Goal: Task Accomplishment & Management: Complete application form

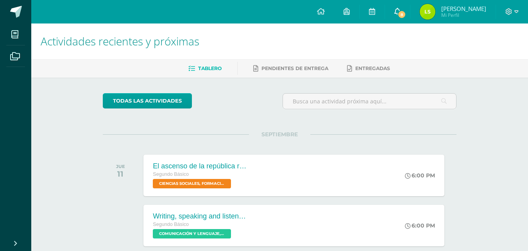
click at [398, 10] on icon at bounding box center [398, 11] width 6 height 7
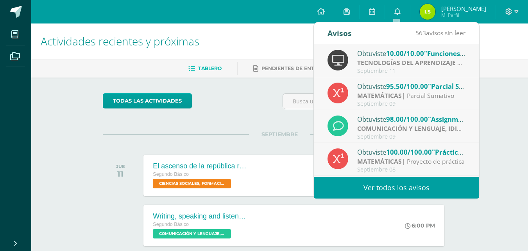
scroll to position [39, 0]
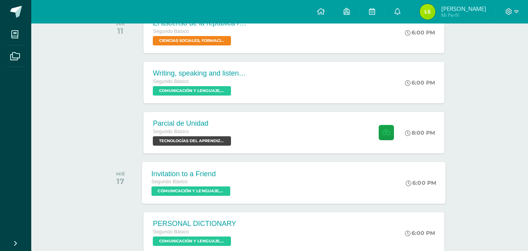
scroll to position [156, 0]
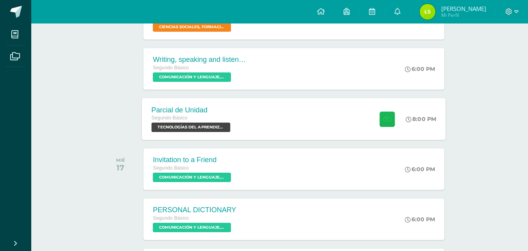
click at [386, 121] on icon at bounding box center [387, 118] width 8 height 7
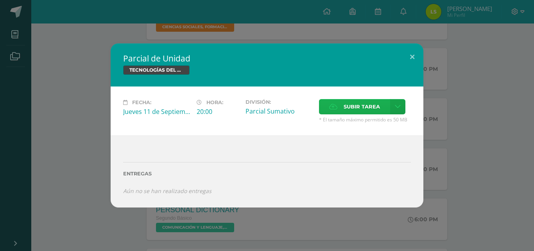
click at [364, 104] on span "Subir tarea" at bounding box center [362, 106] width 36 height 14
click at [0, 0] on input "Subir tarea" at bounding box center [0, 0] width 0 height 0
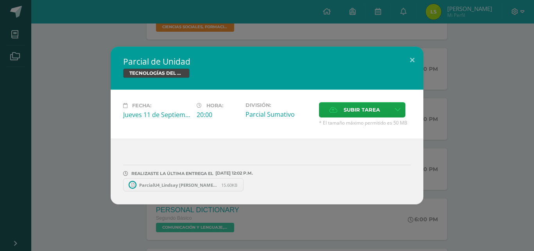
click at [164, 183] on span "ParcialU4_Lindsay Batz.xlsx" at bounding box center [178, 185] width 86 height 6
click at [411, 58] on button at bounding box center [412, 60] width 22 height 27
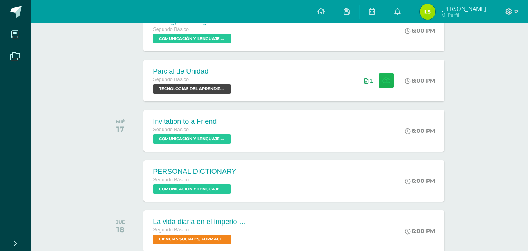
scroll to position [196, 0]
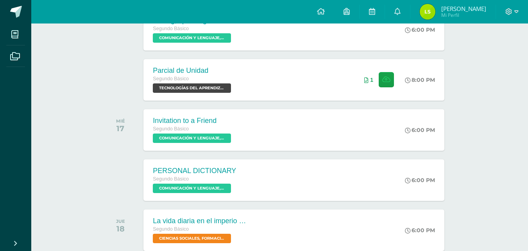
click at [429, 13] on img at bounding box center [428, 12] width 16 height 16
click at [428, 12] on img at bounding box center [428, 12] width 16 height 16
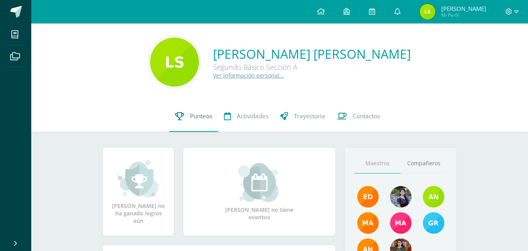
click at [184, 118] on link "Punteos" at bounding box center [193, 116] width 49 height 31
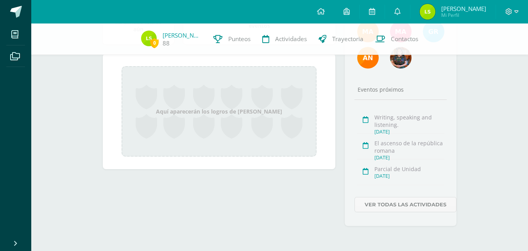
scroll to position [162, 0]
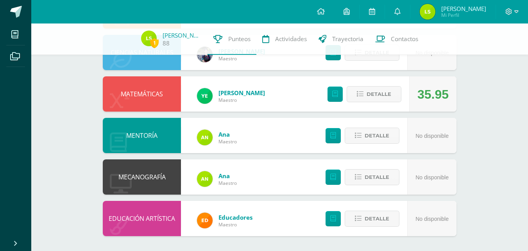
scroll to position [421, 0]
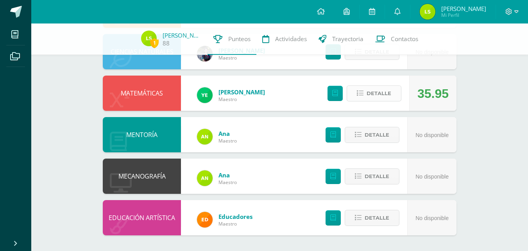
click at [364, 93] on icon at bounding box center [360, 93] width 7 height 7
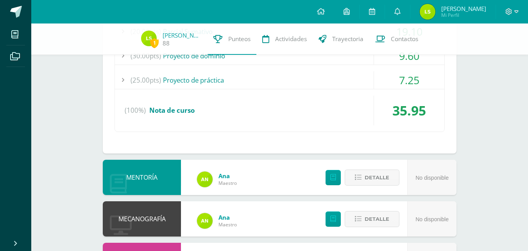
scroll to position [499, 0]
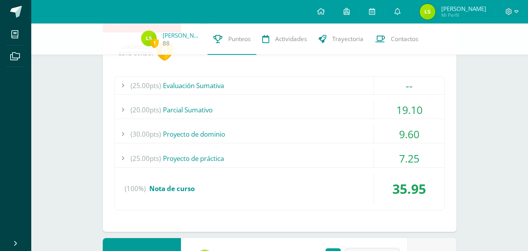
drag, startPoint x: 270, startPoint y: 107, endPoint x: 275, endPoint y: 105, distance: 4.7
click at [271, 107] on div "(20.00pts) Parcial Sumativo" at bounding box center [280, 110] width 330 height 18
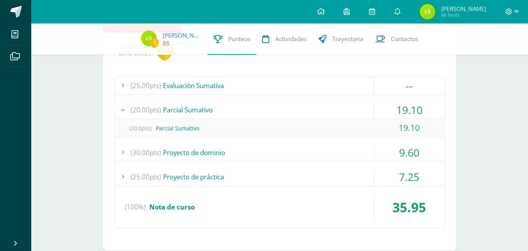
click at [276, 104] on div "(20.00pts) Parcial Sumativo" at bounding box center [280, 110] width 330 height 18
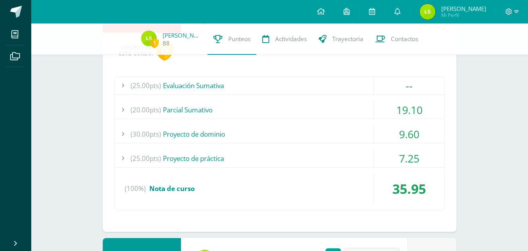
click at [211, 138] on div "(30.00pts) Proyecto de dominio" at bounding box center [280, 134] width 330 height 18
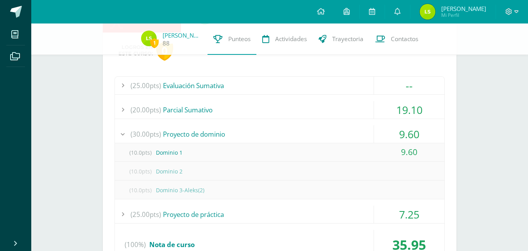
click at [211, 138] on div "(30.00pts) Proyecto de dominio" at bounding box center [280, 134] width 330 height 18
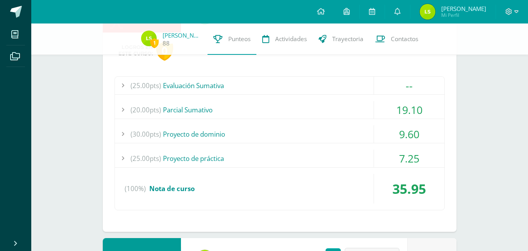
click at [207, 156] on div "(25.00pts) Proyecto de práctica" at bounding box center [280, 158] width 330 height 18
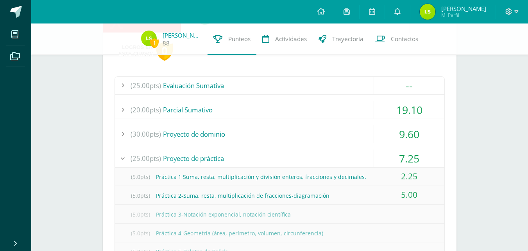
click at [207, 156] on div "(25.00pts) Proyecto de práctica" at bounding box center [280, 158] width 330 height 18
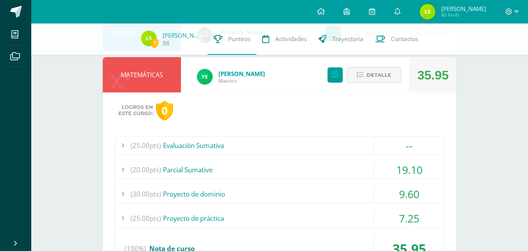
scroll to position [421, 0]
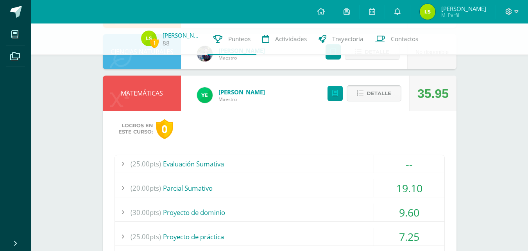
click at [371, 97] on span "Detalle" at bounding box center [379, 93] width 25 height 14
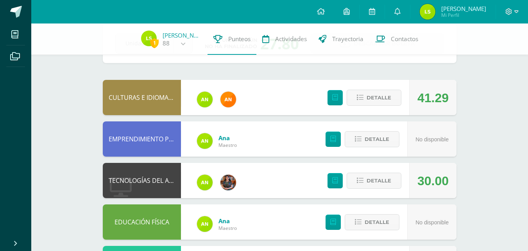
scroll to position [30, 0]
